Goal: Task Accomplishment & Management: Use online tool/utility

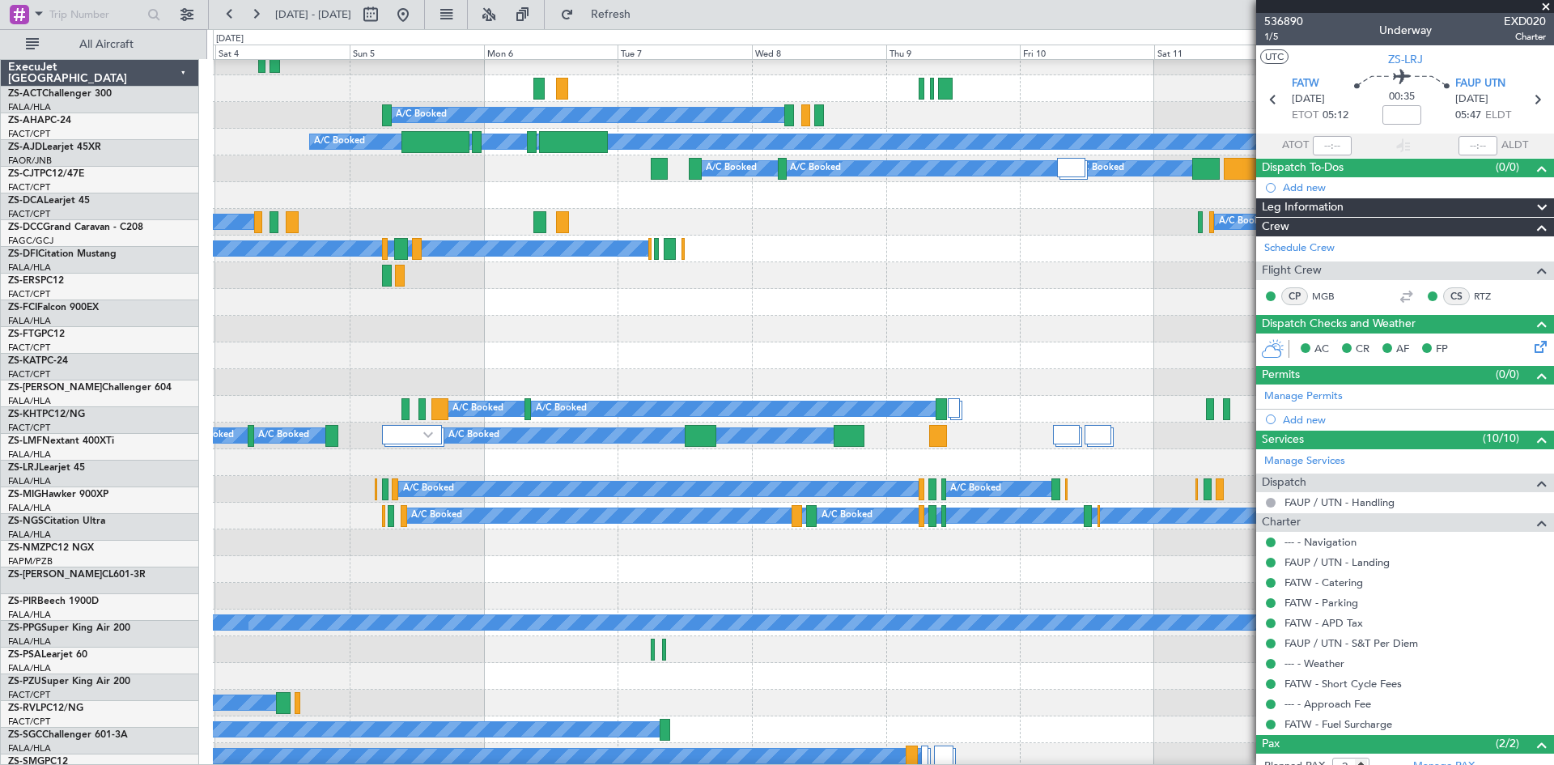
scroll to position [732, 0]
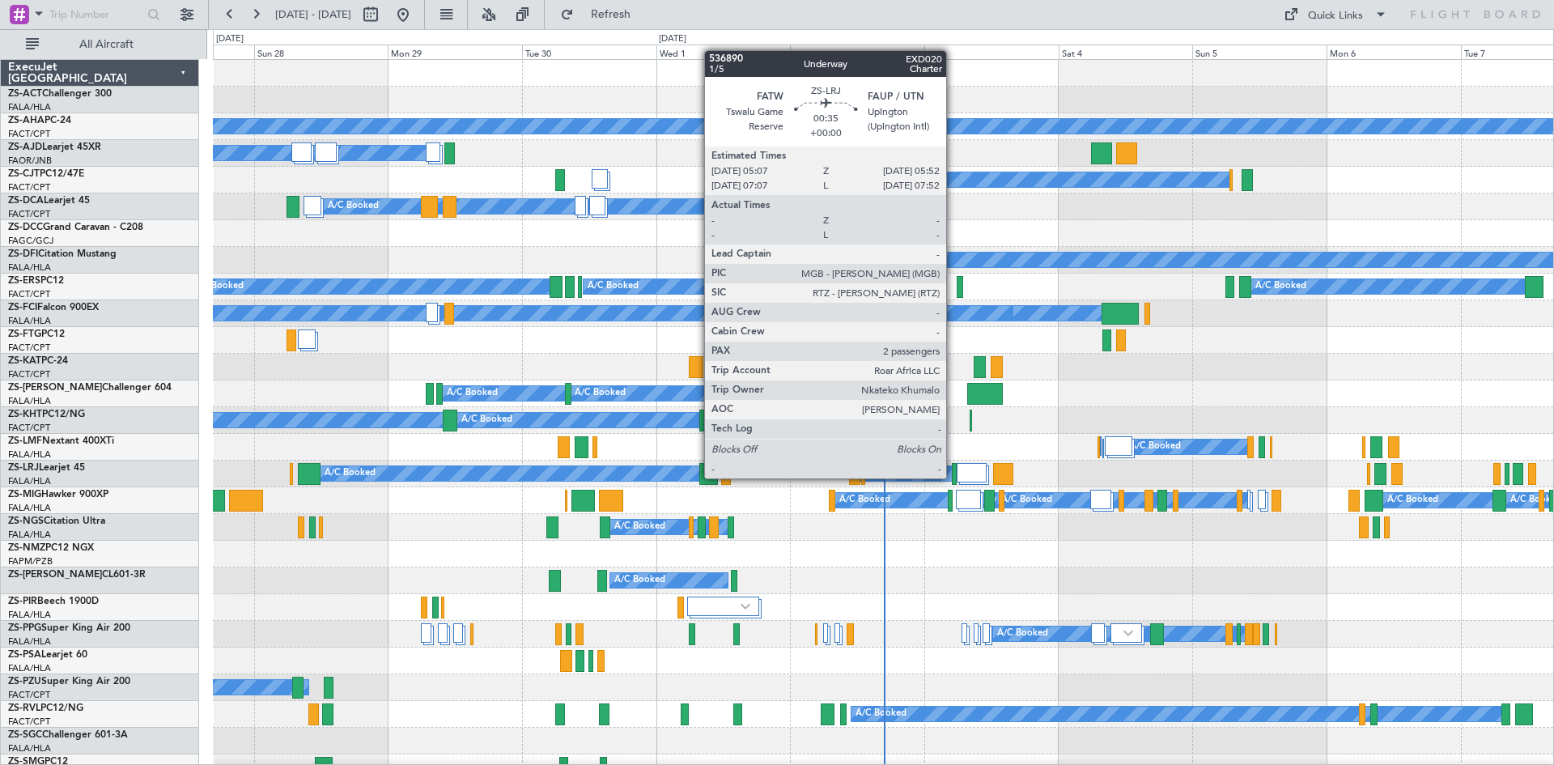
click at [953, 477] on div at bounding box center [954, 474] width 5 height 22
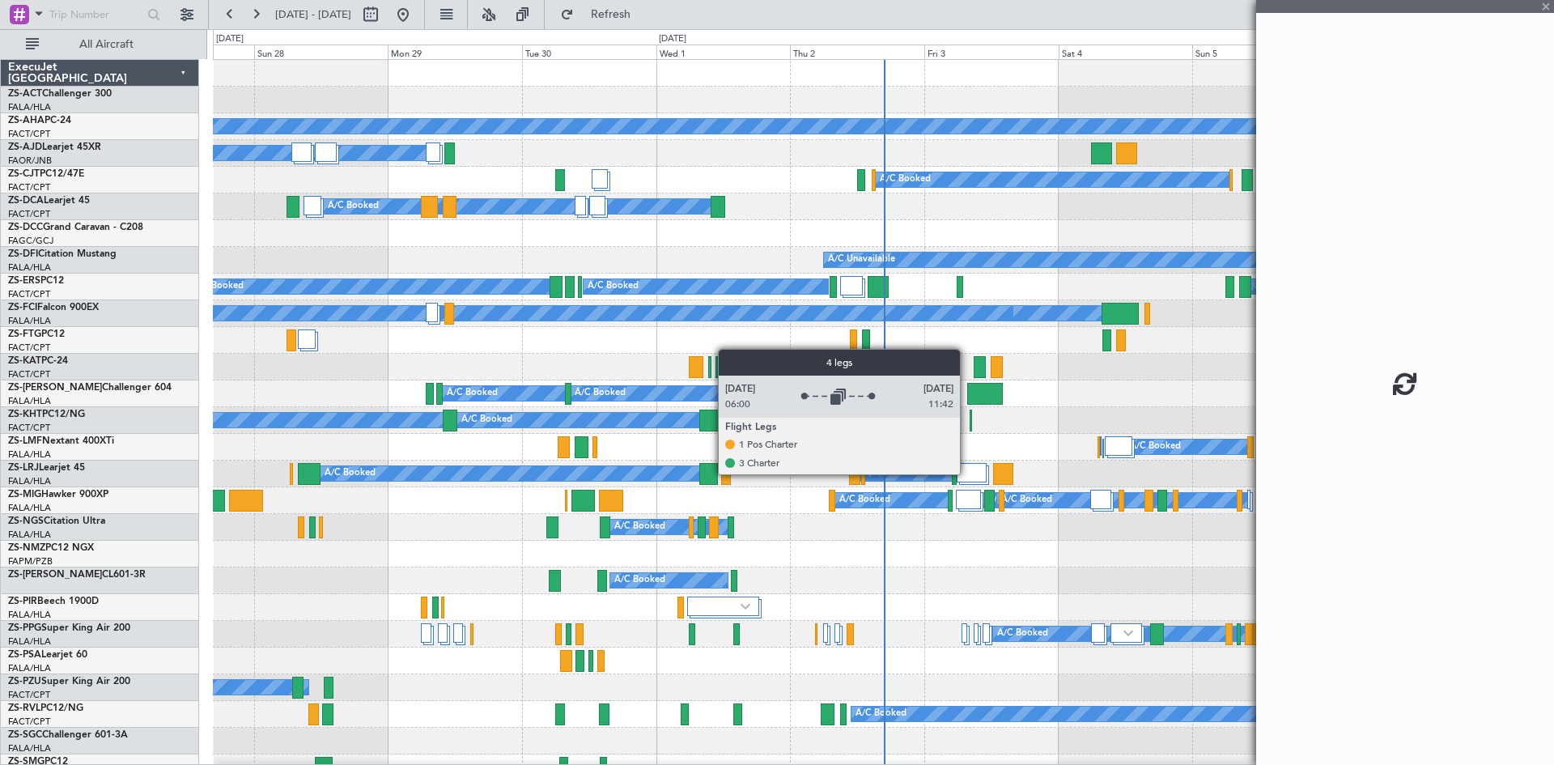
click at [967, 473] on div at bounding box center [972, 472] width 30 height 19
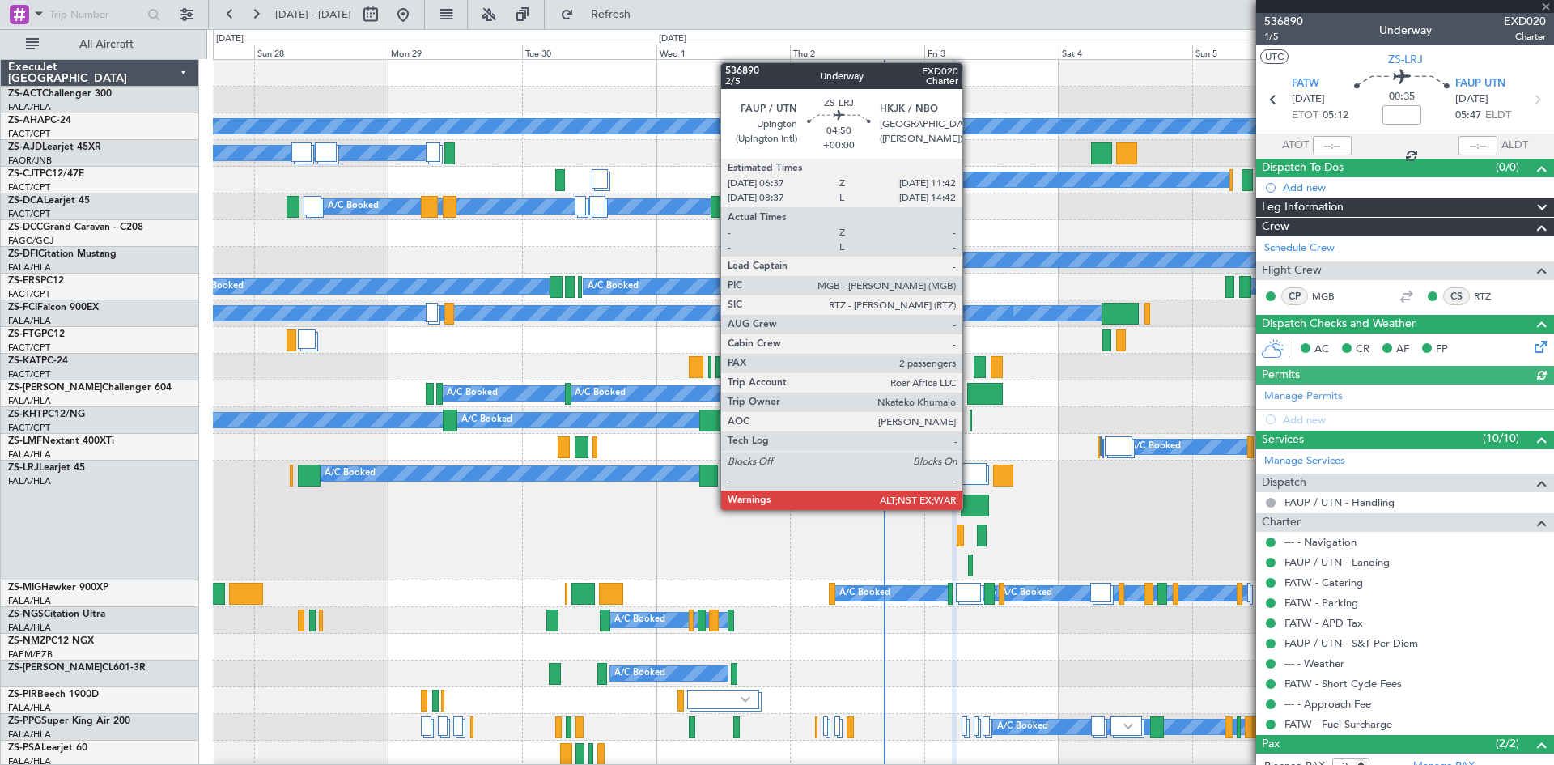
click at [970, 508] on div at bounding box center [975, 506] width 29 height 22
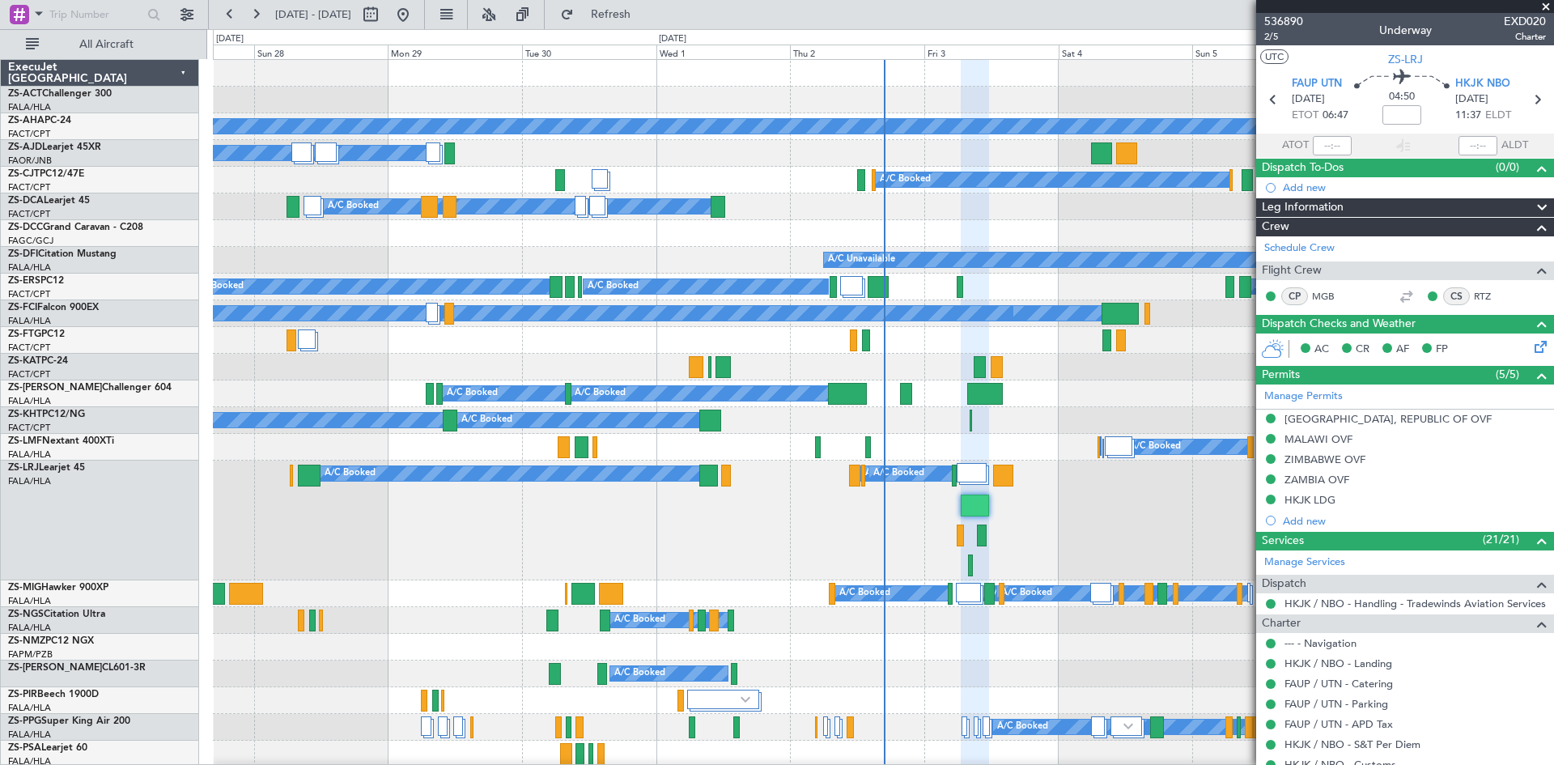
click at [1548, 3] on span at bounding box center [1546, 7] width 16 height 15
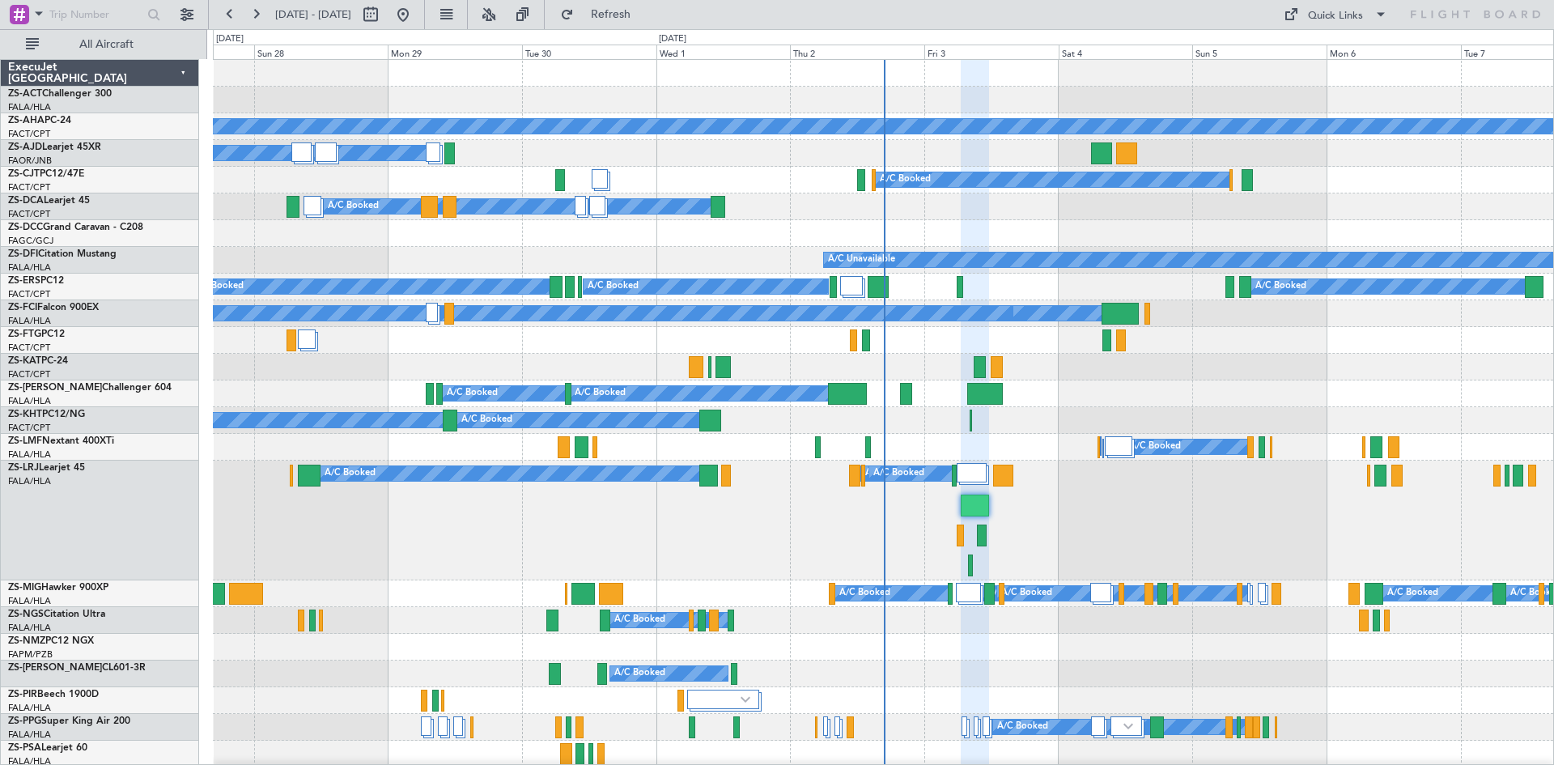
type input "0"
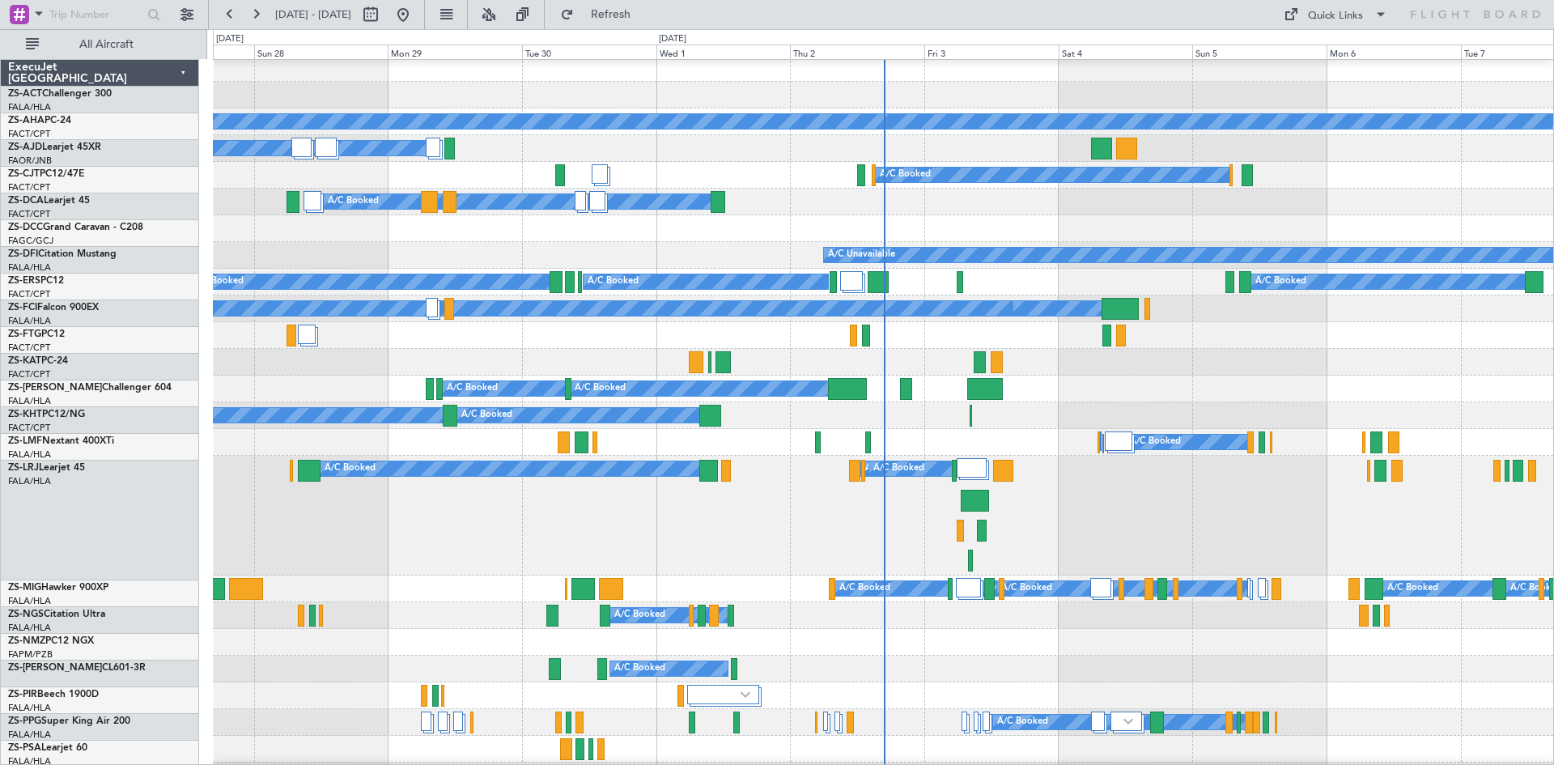
scroll to position [81, 0]
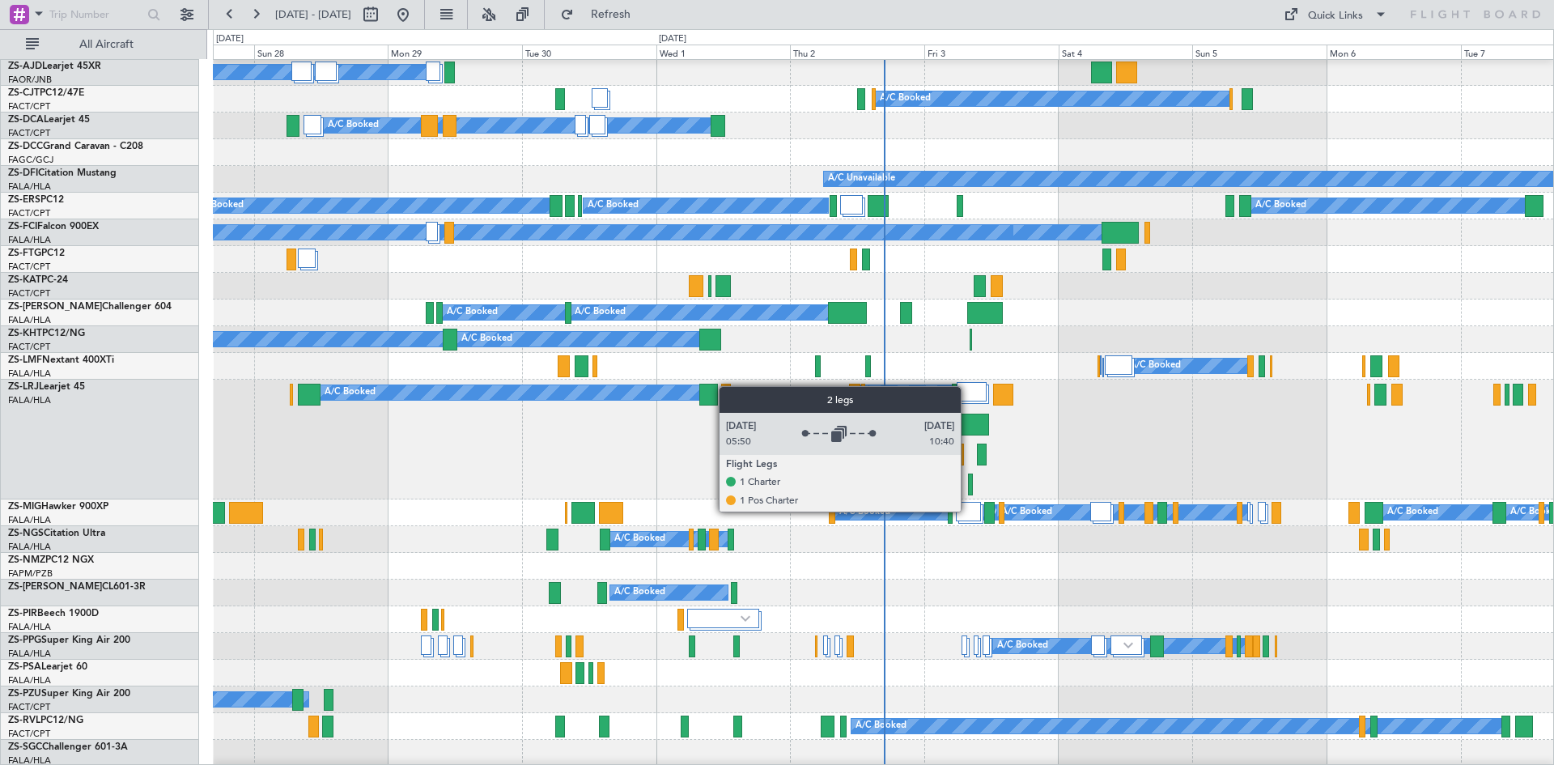
click at [968, 511] on div at bounding box center [968, 511] width 25 height 19
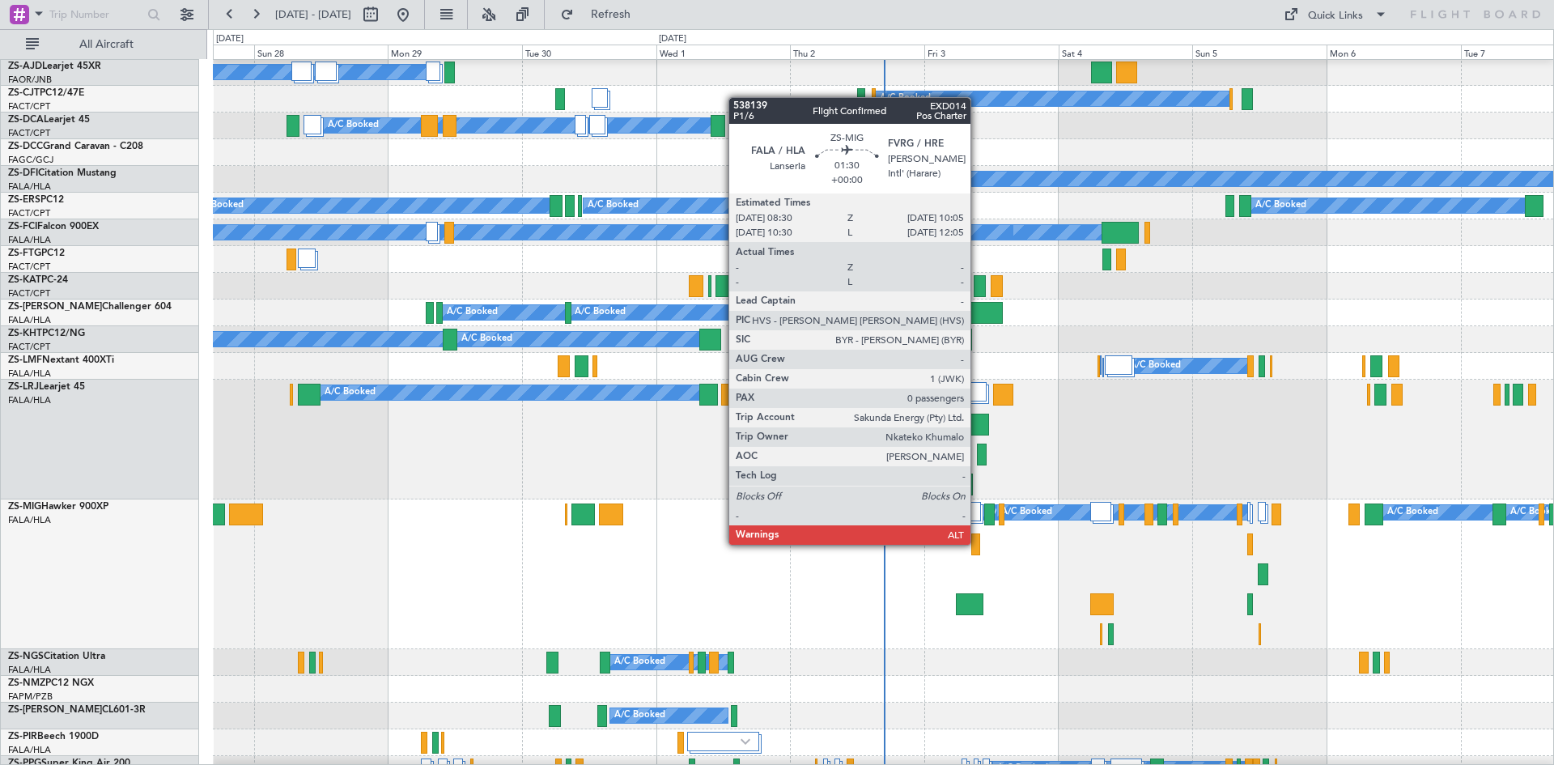
click at [978, 545] on div at bounding box center [975, 544] width 9 height 22
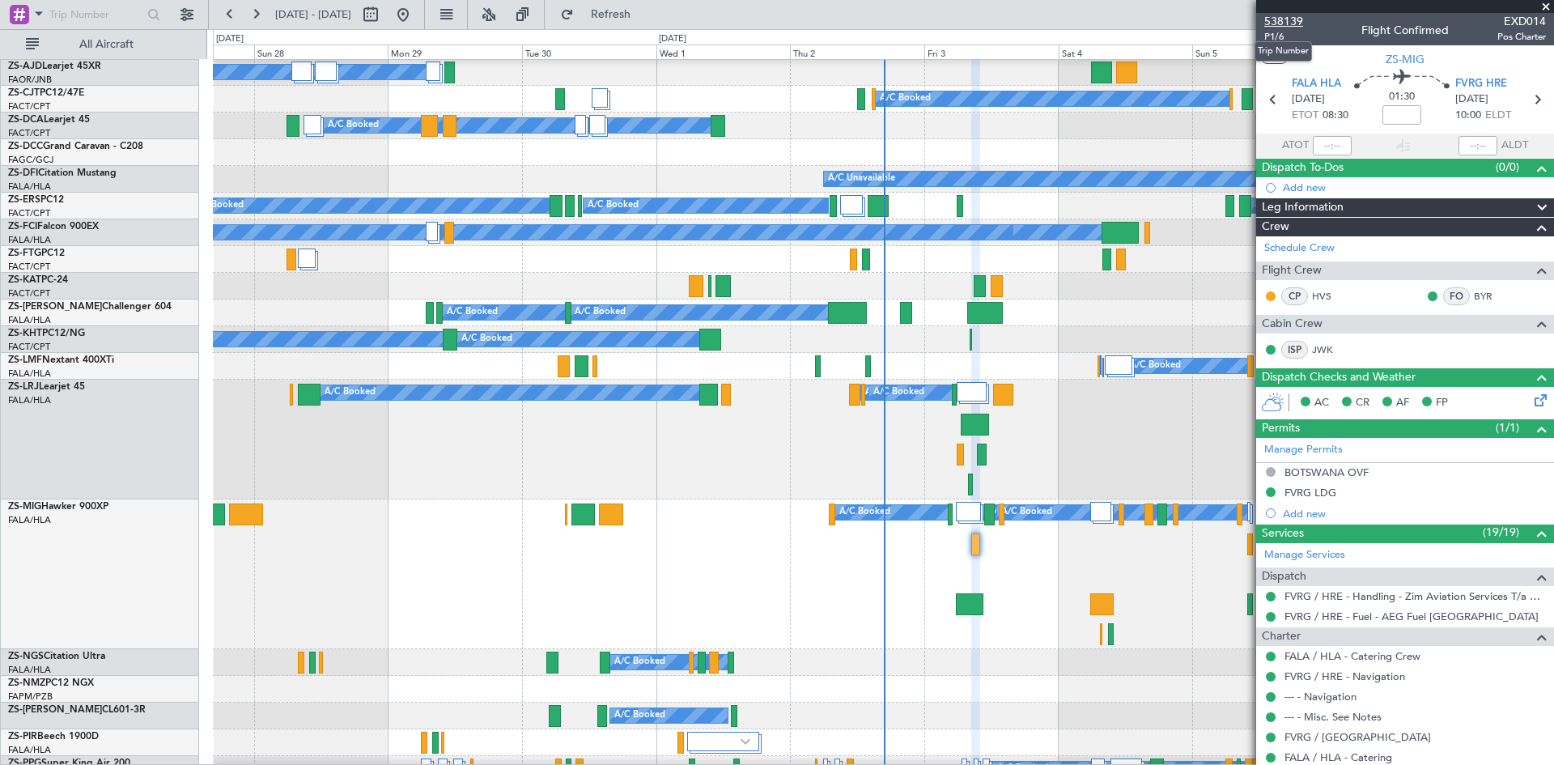
click at [1280, 23] on span "538139" at bounding box center [1283, 21] width 39 height 17
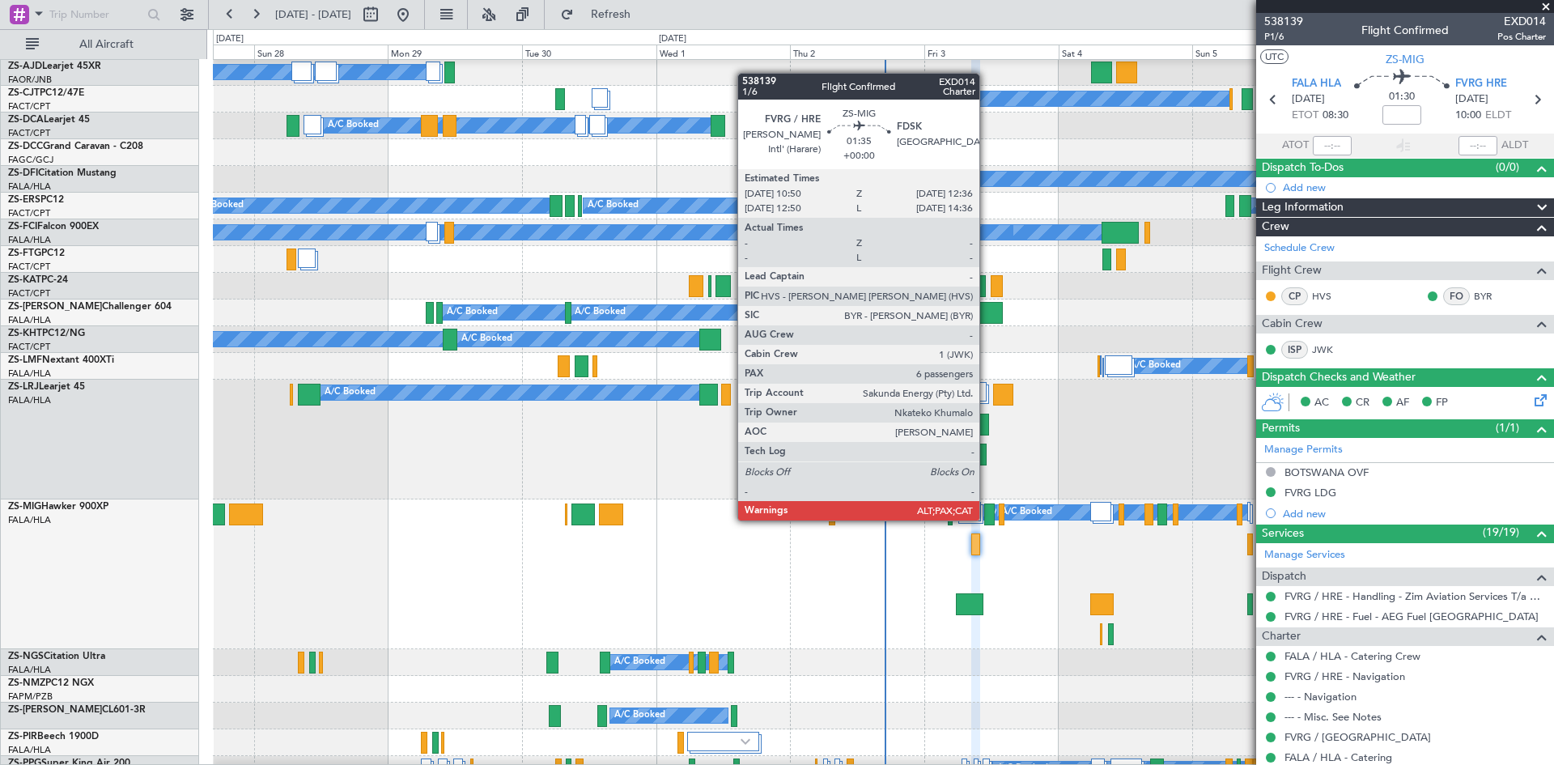
click at [987, 520] on div at bounding box center [989, 514] width 11 height 22
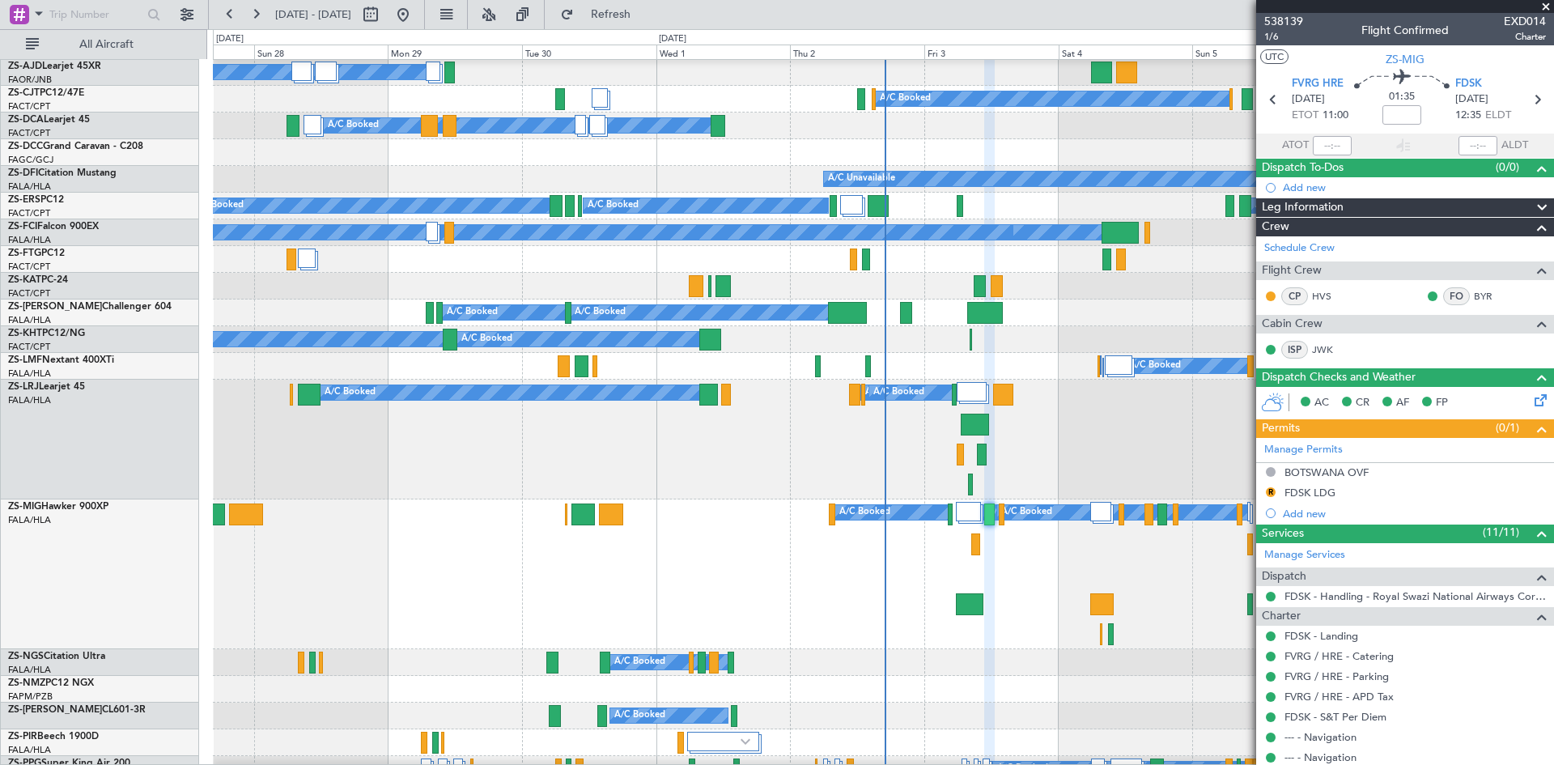
click at [1310, 499] on mat-tooltip-component "FDSK LDG" at bounding box center [1310, 520] width 72 height 43
click at [1304, 492] on div "FDSK LDG" at bounding box center [1309, 493] width 51 height 14
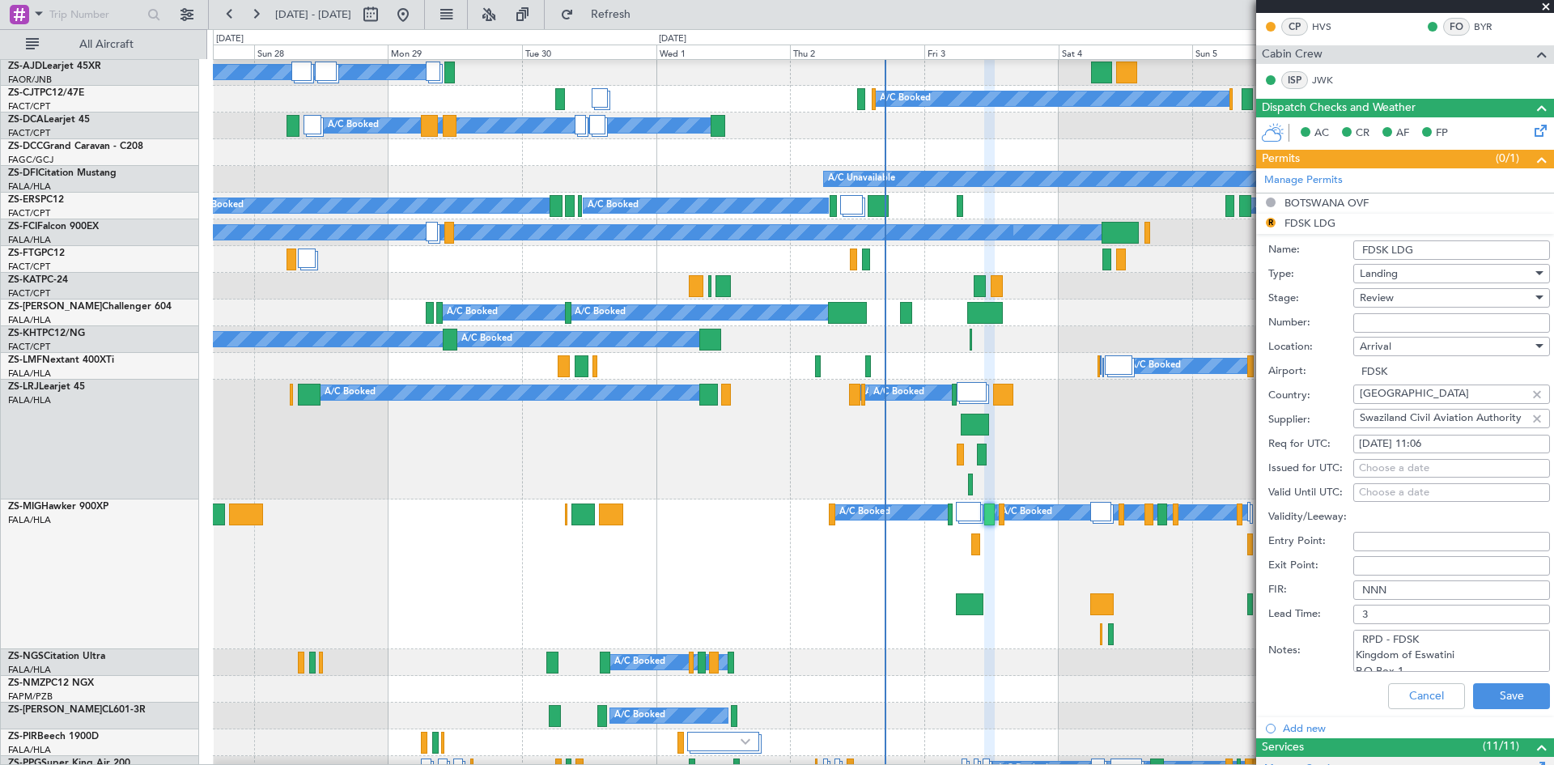
scroll to position [405, 0]
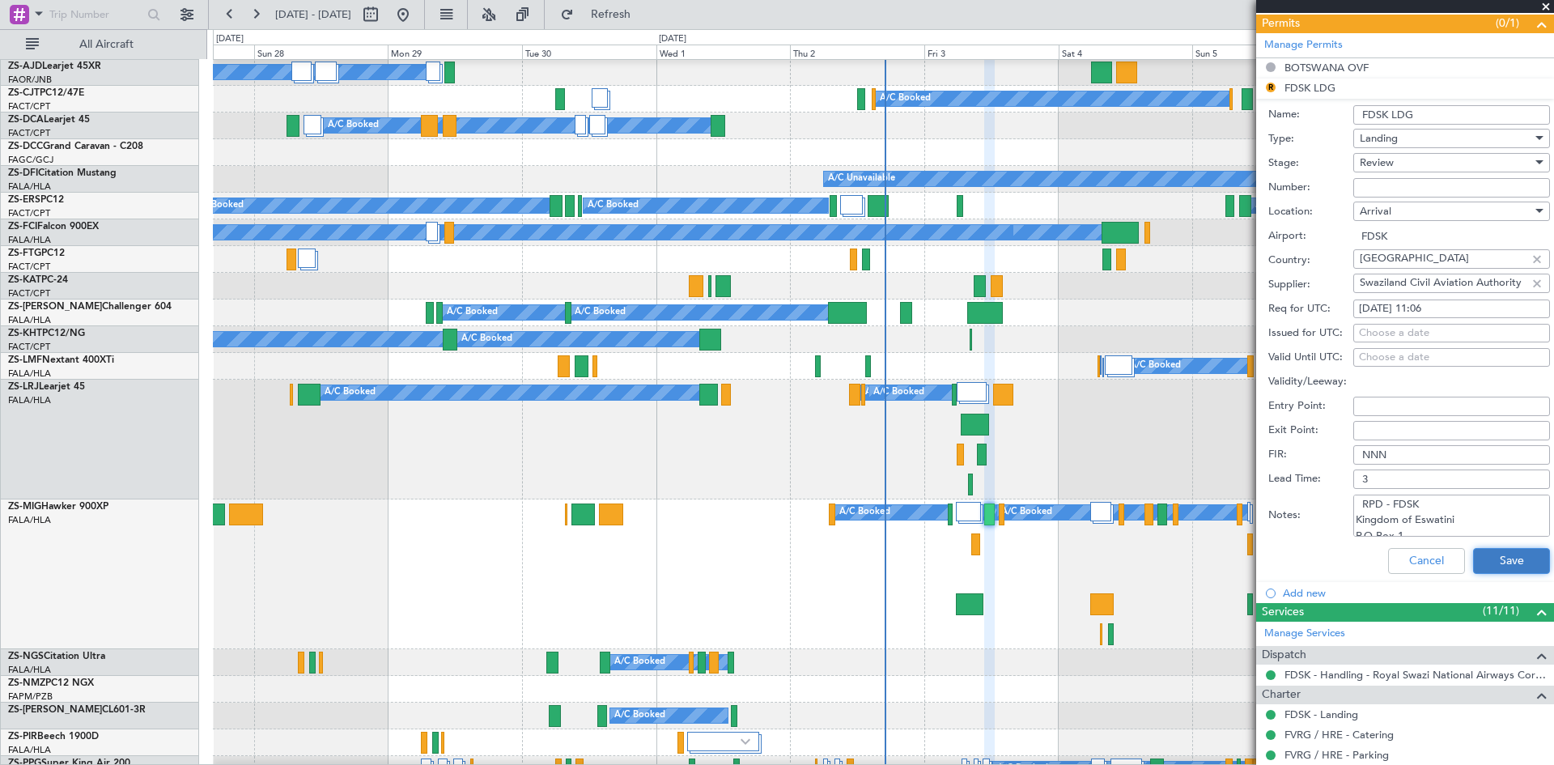
click at [1506, 565] on button "Save" at bounding box center [1511, 561] width 77 height 26
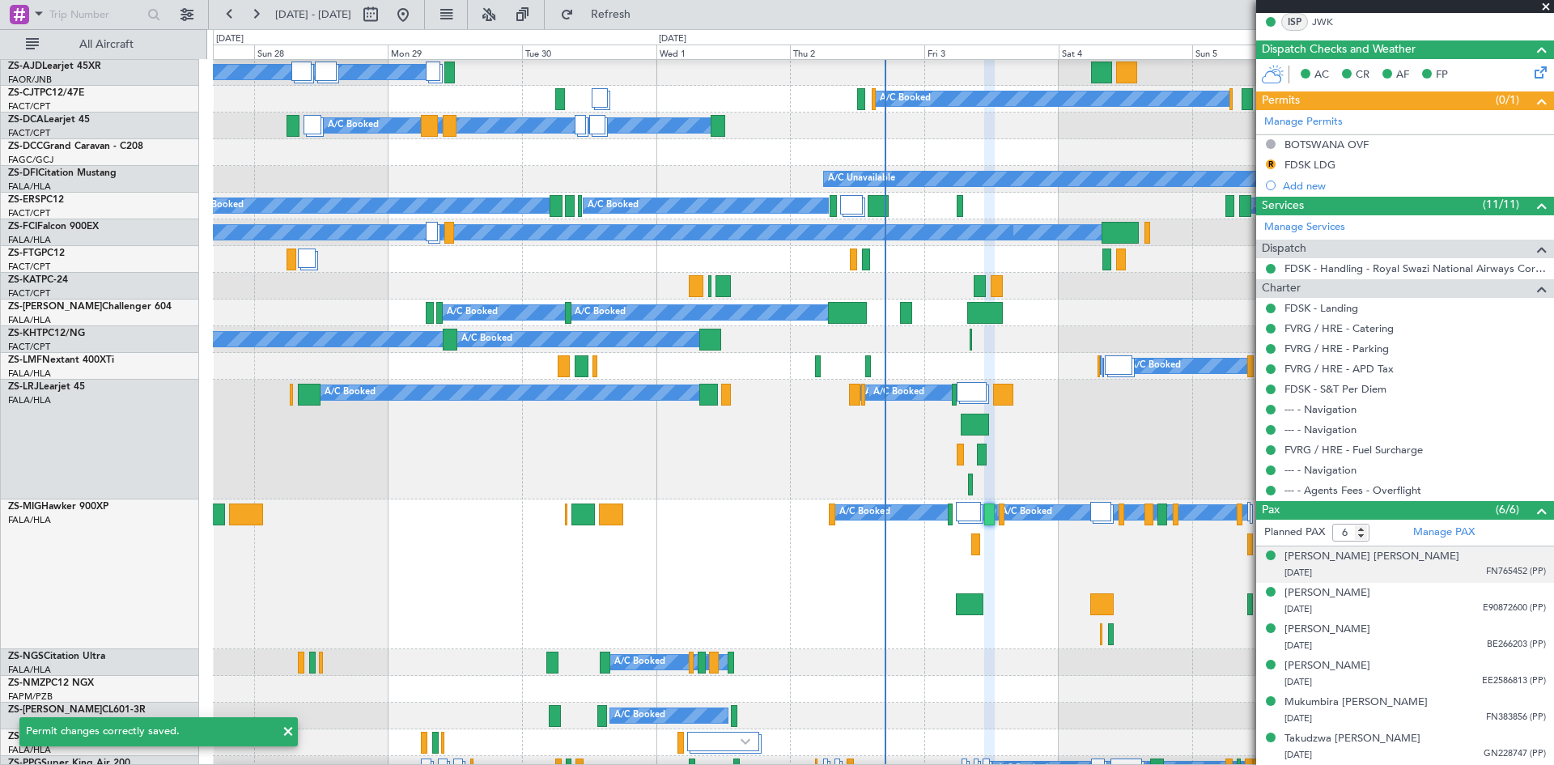
scroll to position [327, 0]
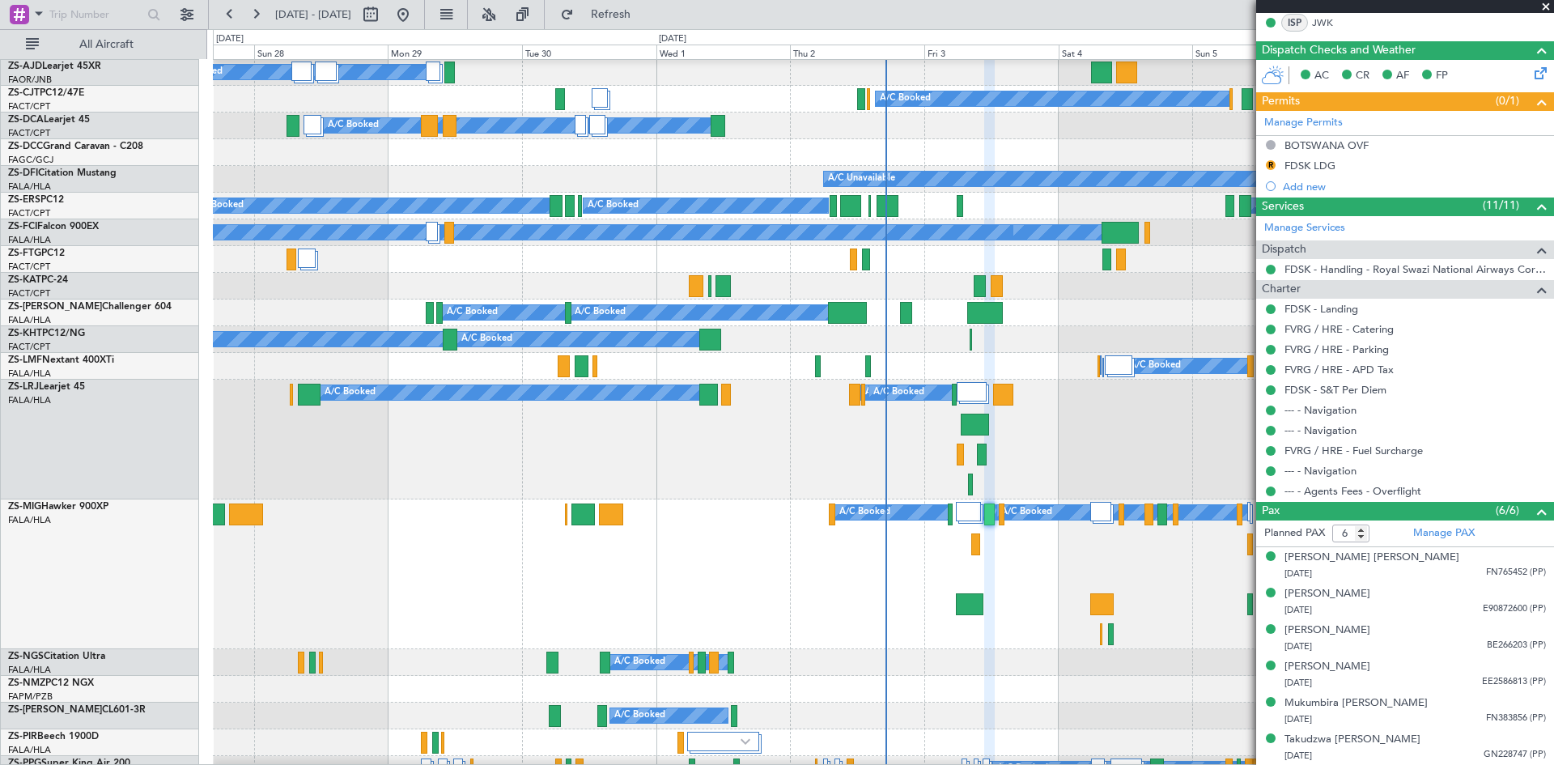
click at [1548, 5] on span at bounding box center [1546, 7] width 16 height 15
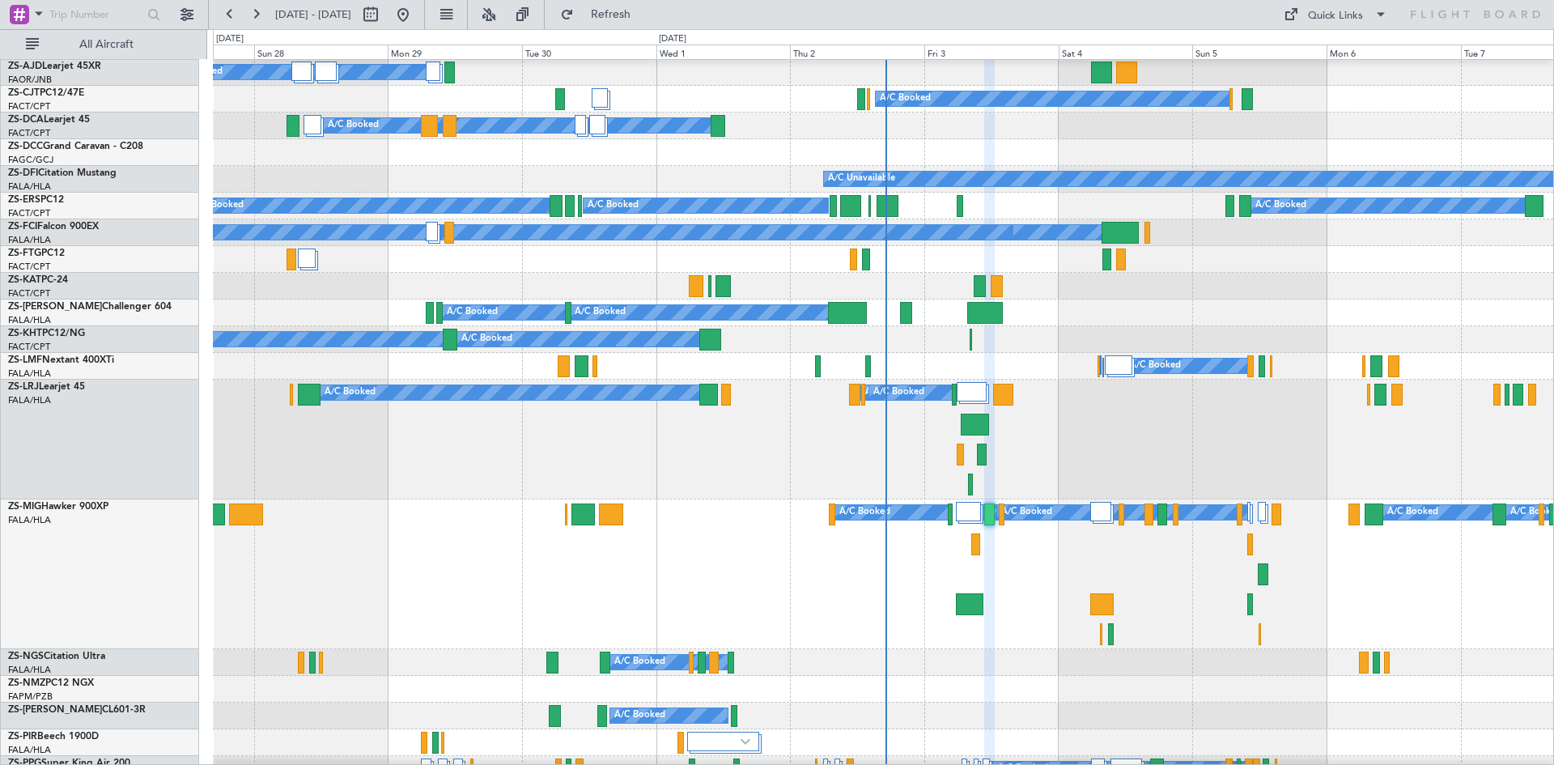
type input "0"
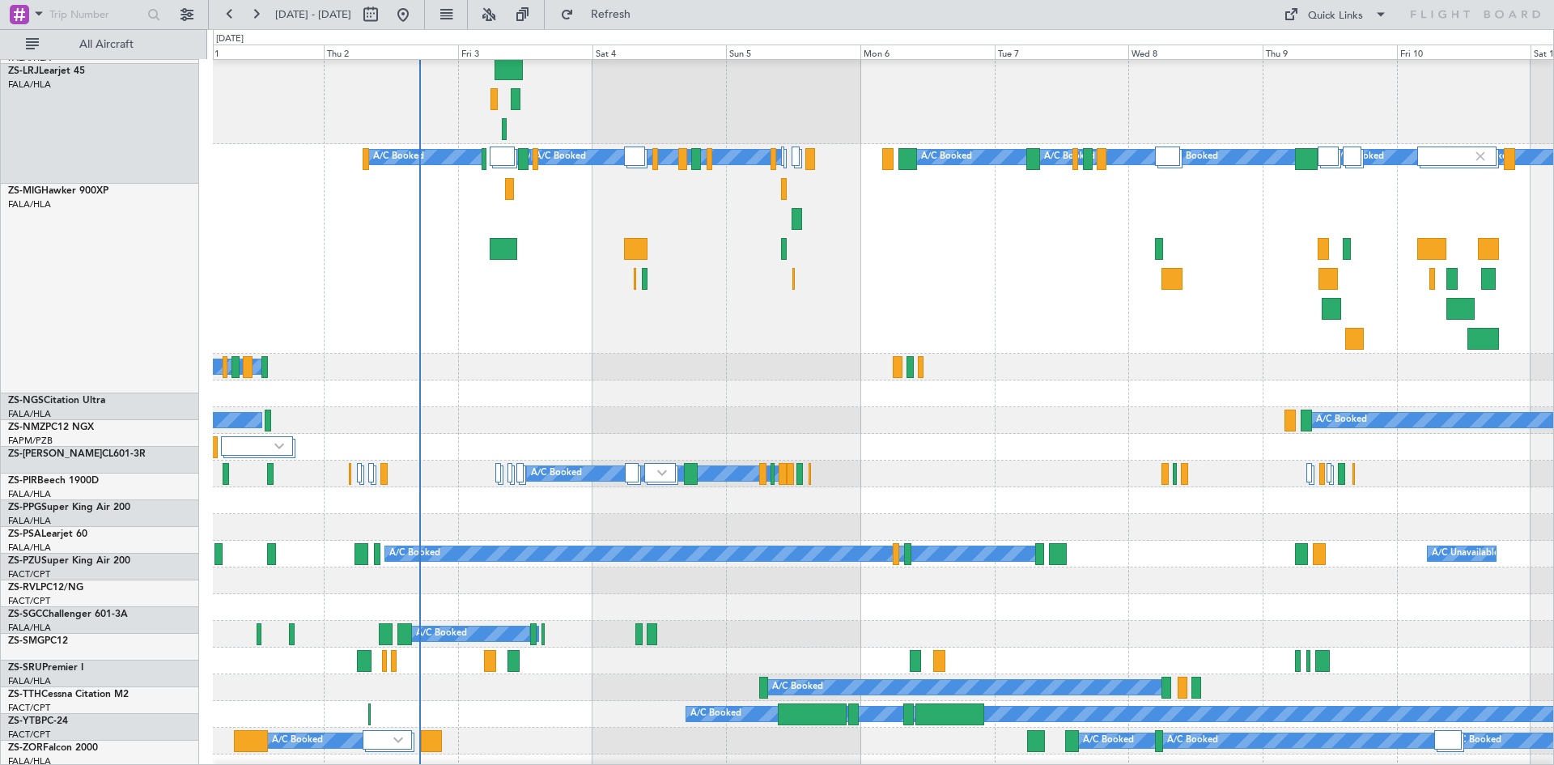
scroll to position [460, 0]
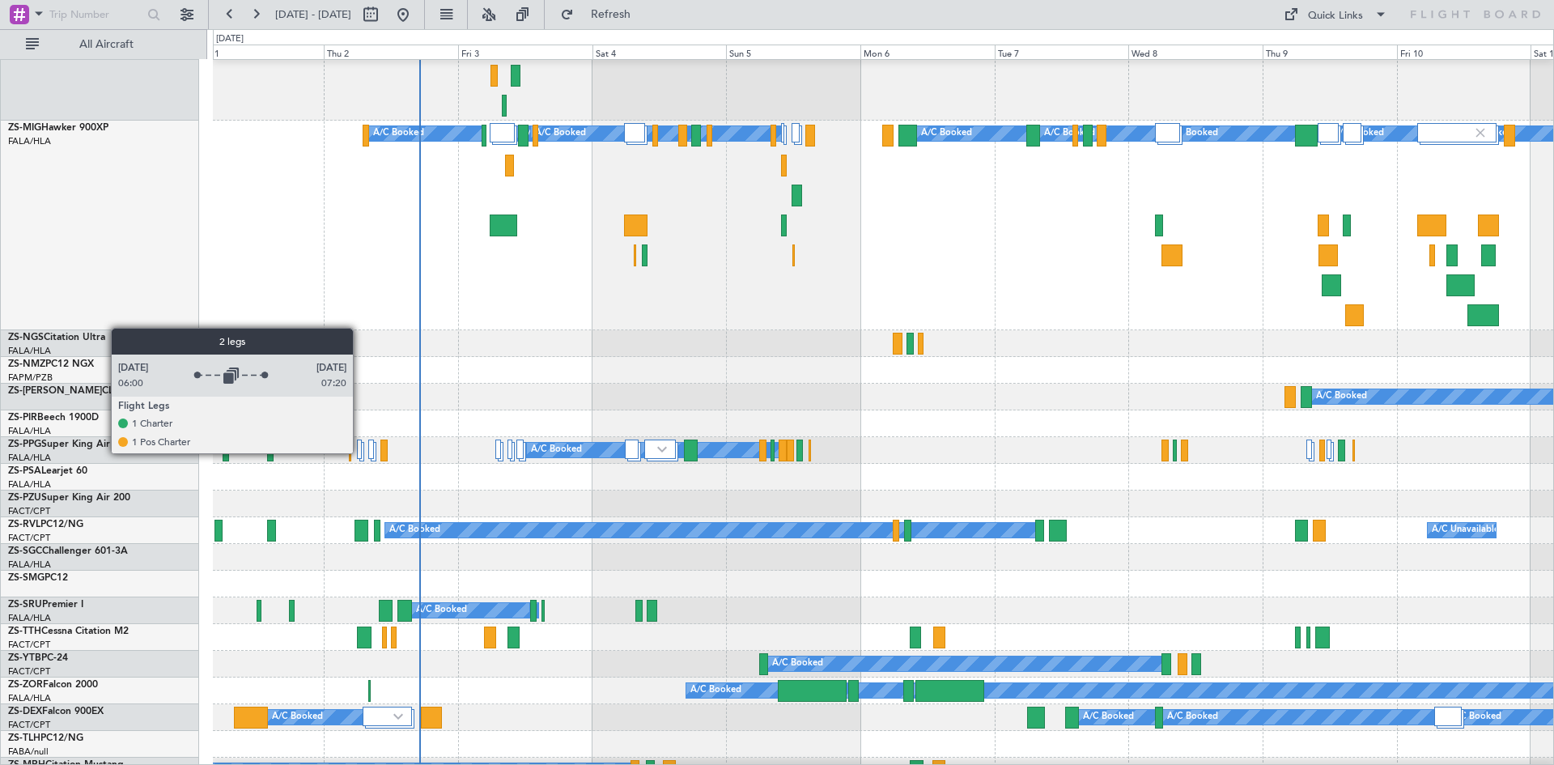
click at [360, 452] on div at bounding box center [360, 448] width 6 height 19
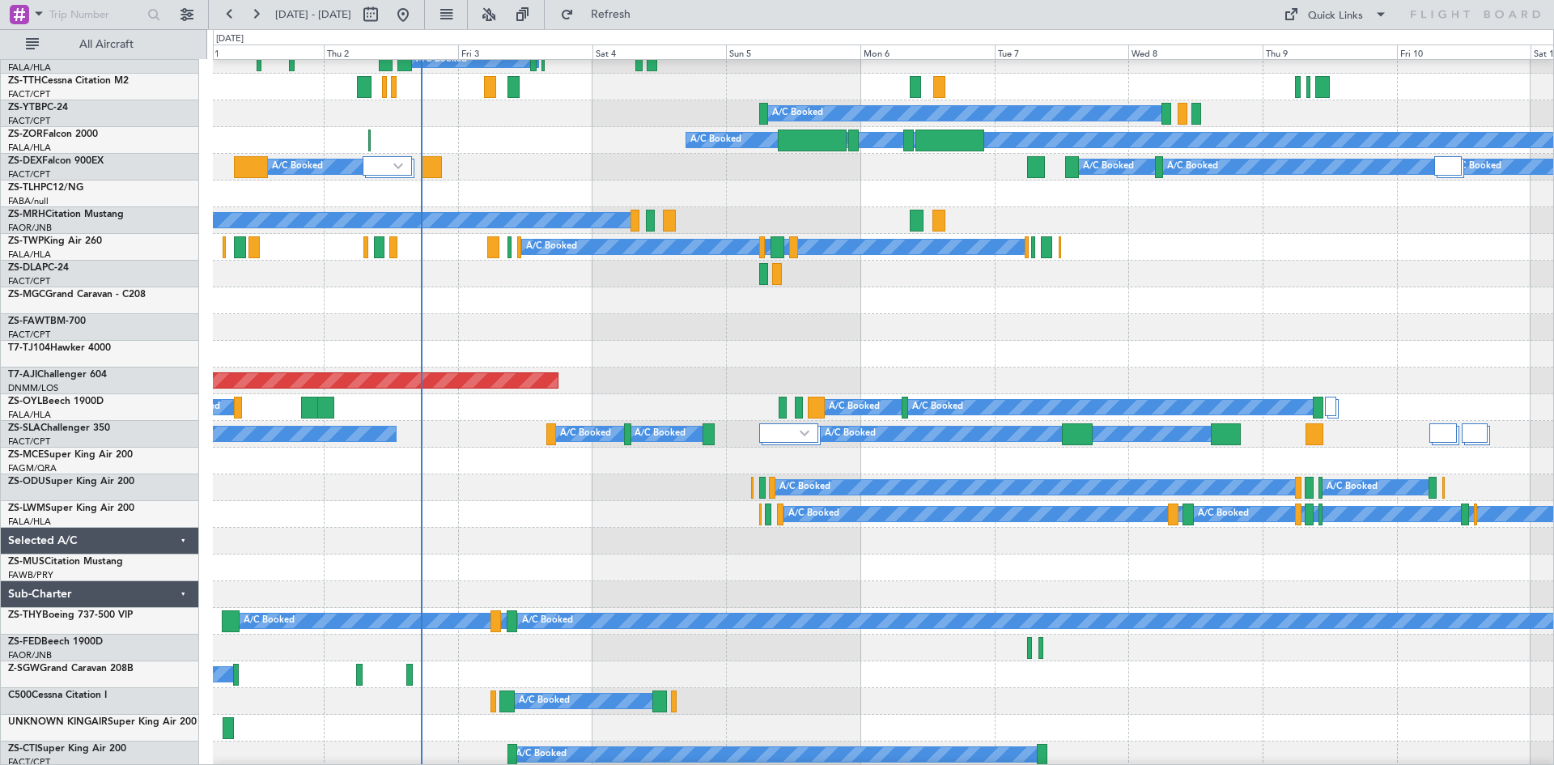
scroll to position [1188, 0]
